Goal: Information Seeking & Learning: Learn about a topic

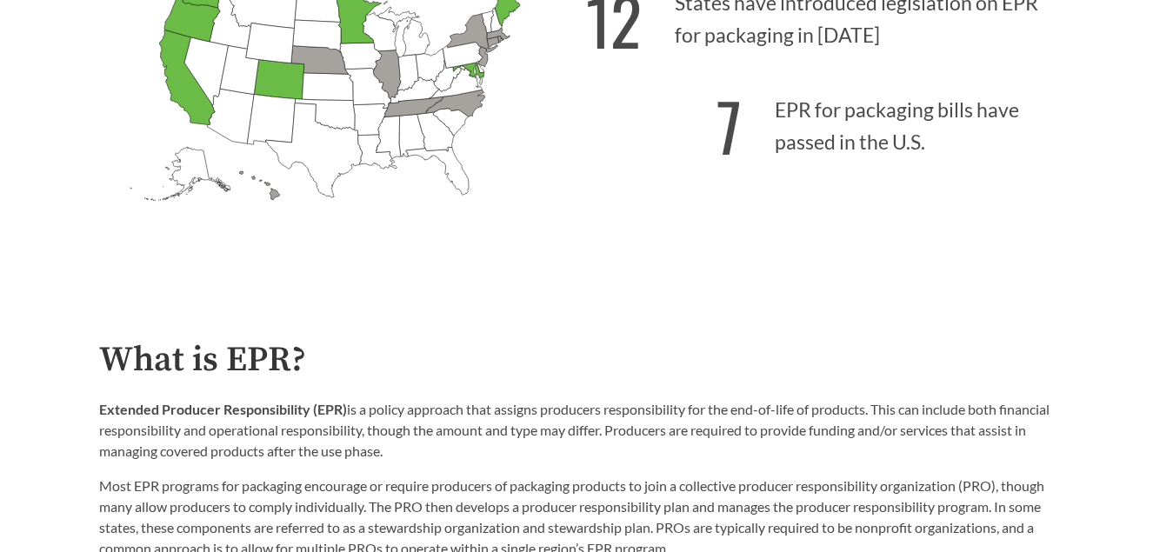
scroll to position [696, 0]
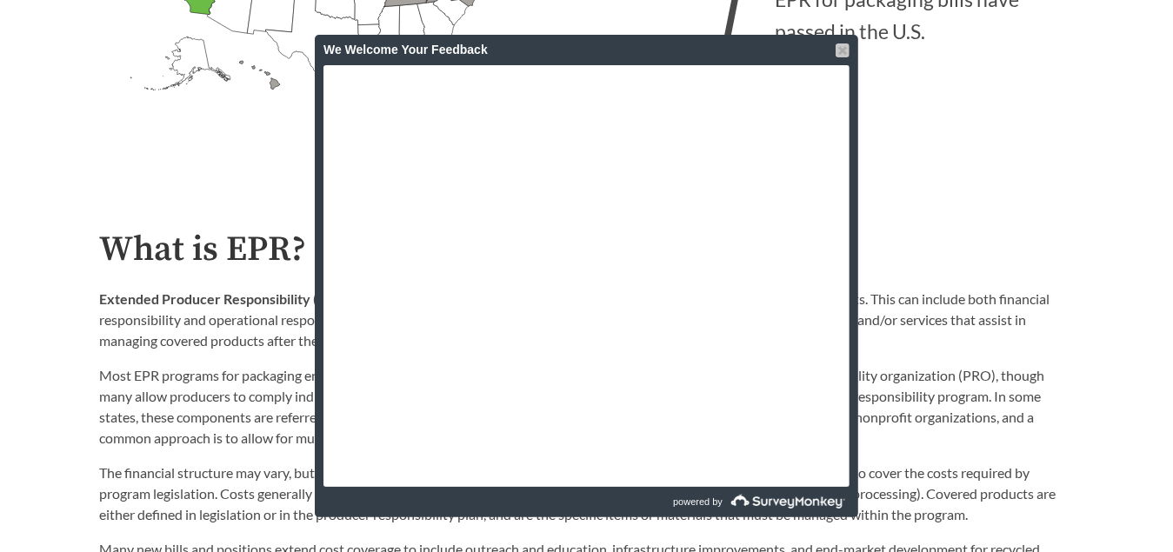
click at [840, 53] on div at bounding box center [843, 50] width 14 height 14
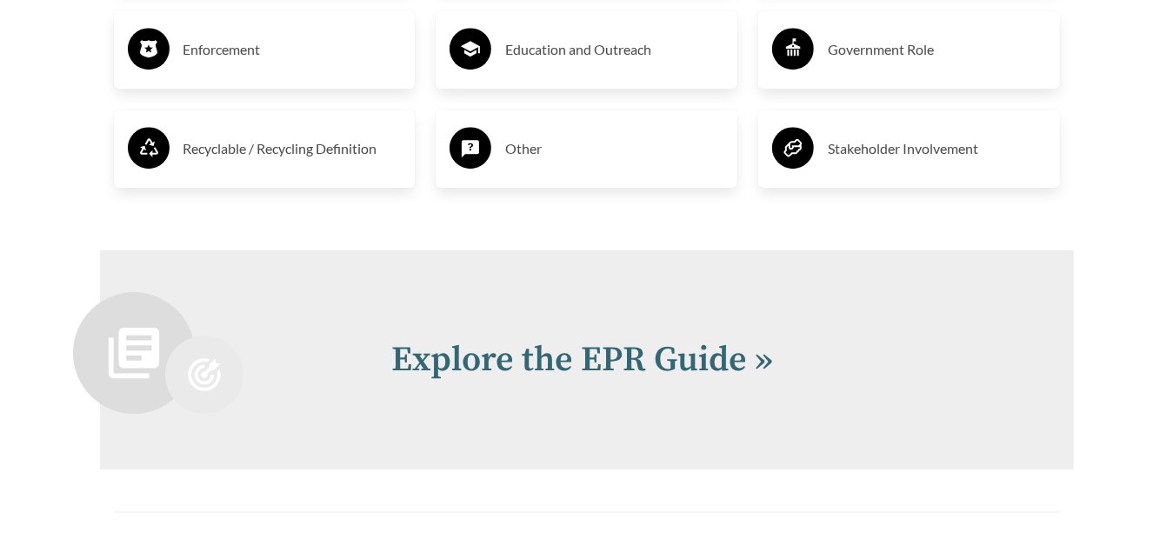
scroll to position [3653, 0]
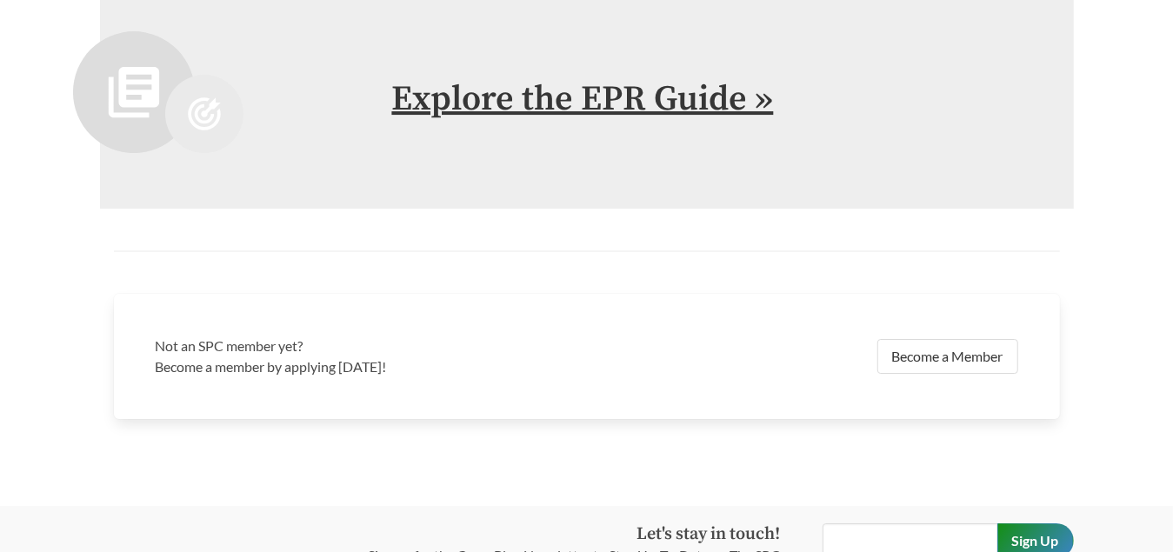
click at [643, 97] on link "Explore the EPR Guide »" at bounding box center [583, 98] width 382 height 43
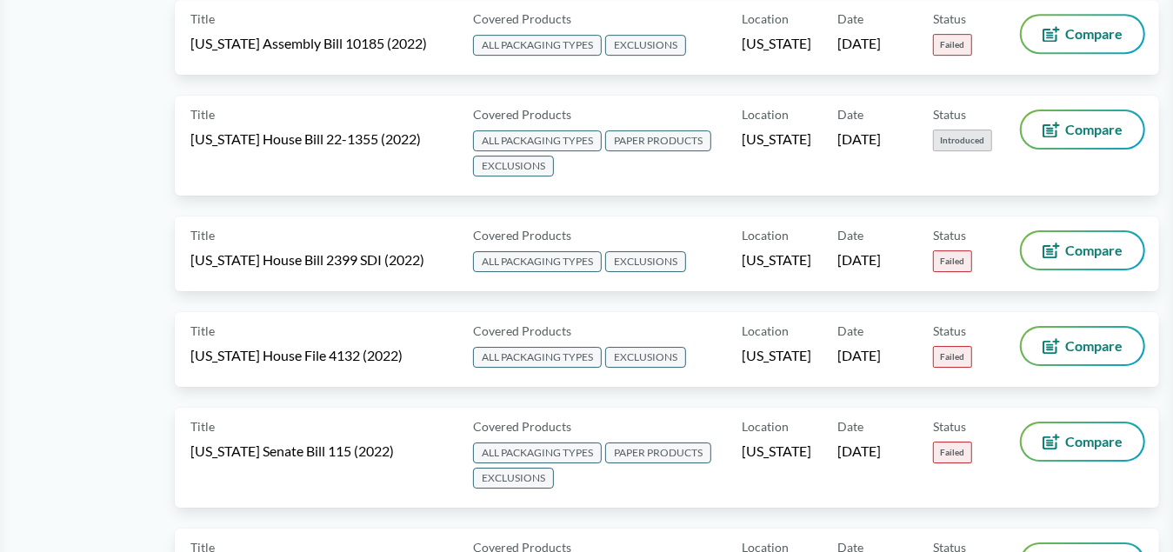
scroll to position [7655, 0]
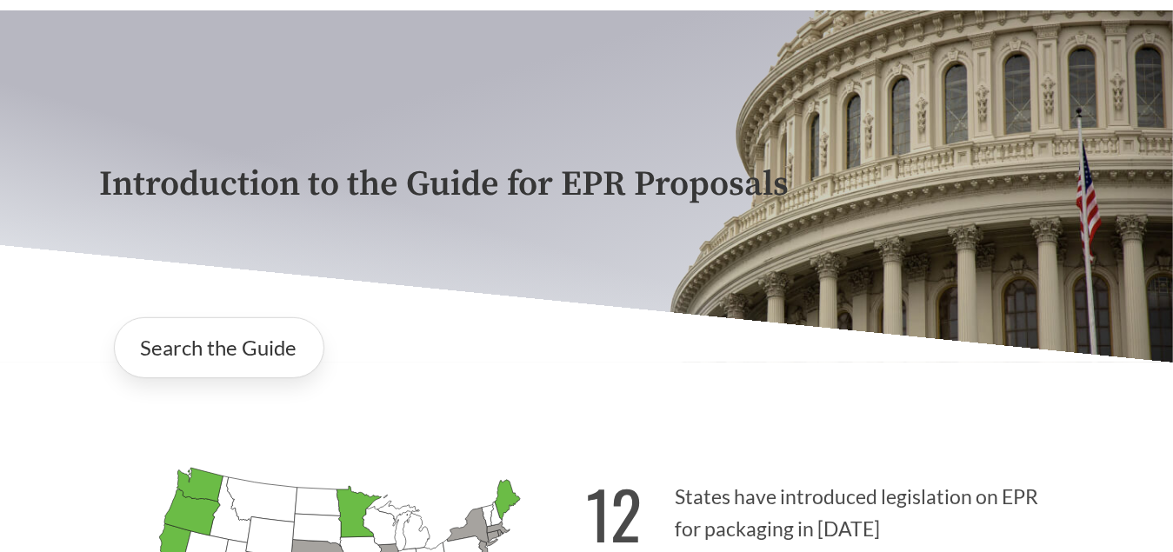
scroll to position [87, 0]
